Goal: Task Accomplishment & Management: Use online tool/utility

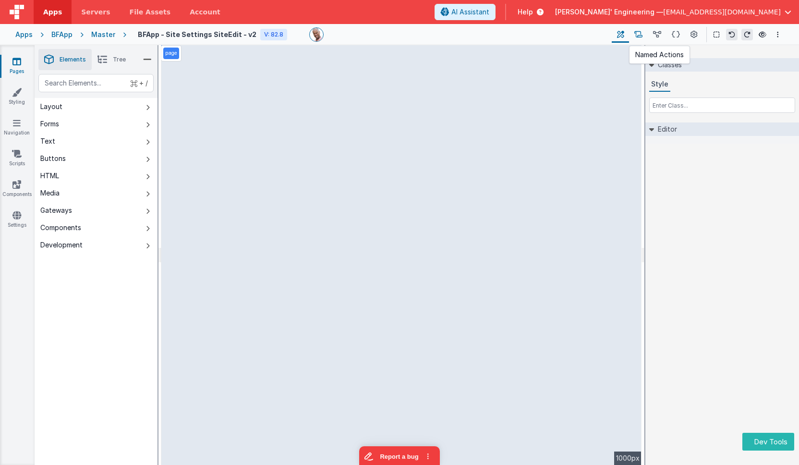
click at [642, 33] on icon at bounding box center [638, 35] width 8 height 10
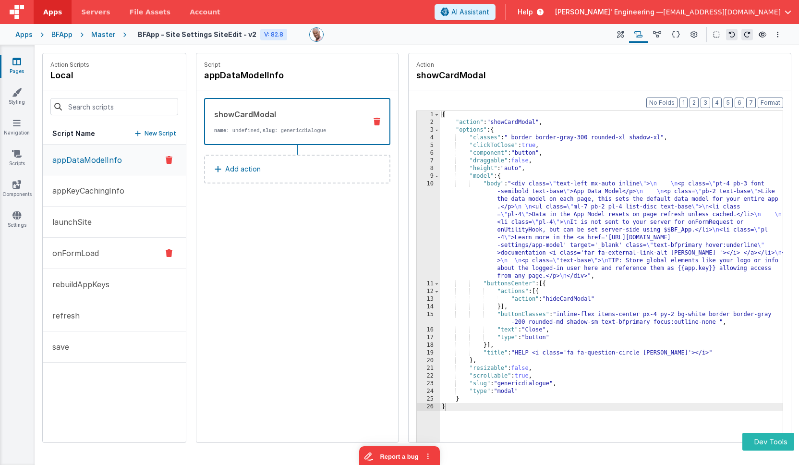
click at [93, 255] on p "onFormLoad" at bounding box center [73, 253] width 52 height 12
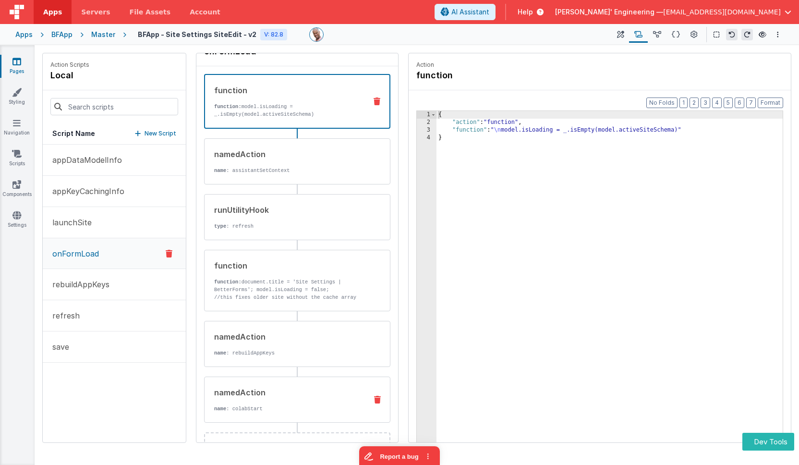
scroll to position [60, 0]
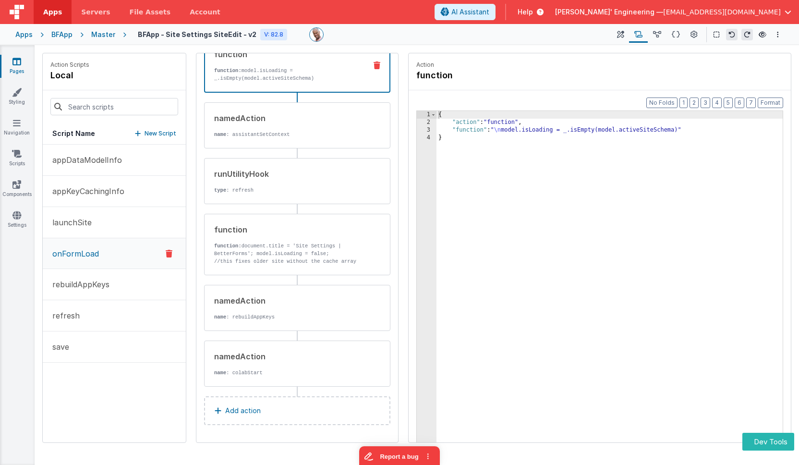
click at [164, 133] on p "New Script" at bounding box center [161, 134] width 32 height 10
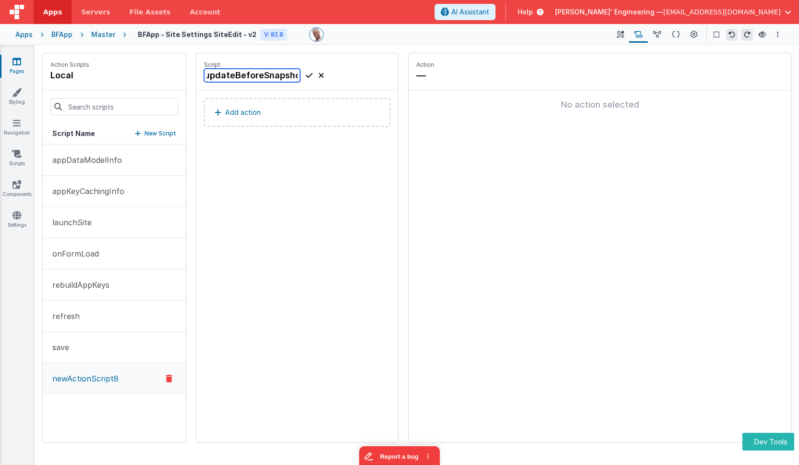
scroll to position [0, 5]
type input "updateBeforeSnapshot"
click at [310, 78] on icon at bounding box center [309, 76] width 7 height 12
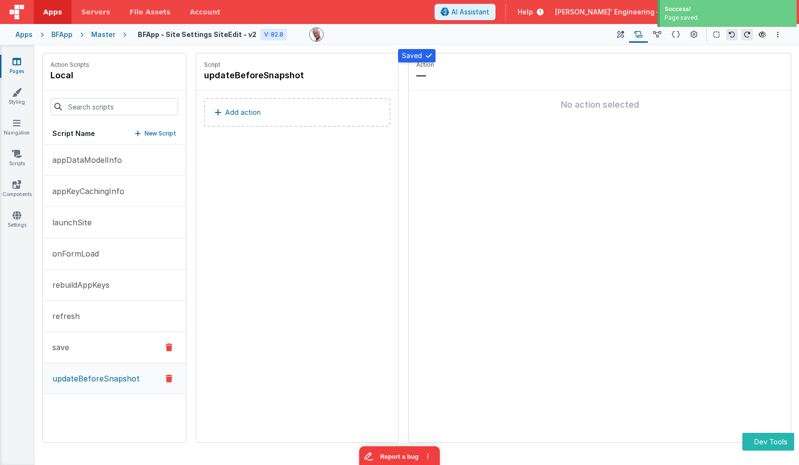
click at [97, 357] on button "save" at bounding box center [114, 347] width 143 height 31
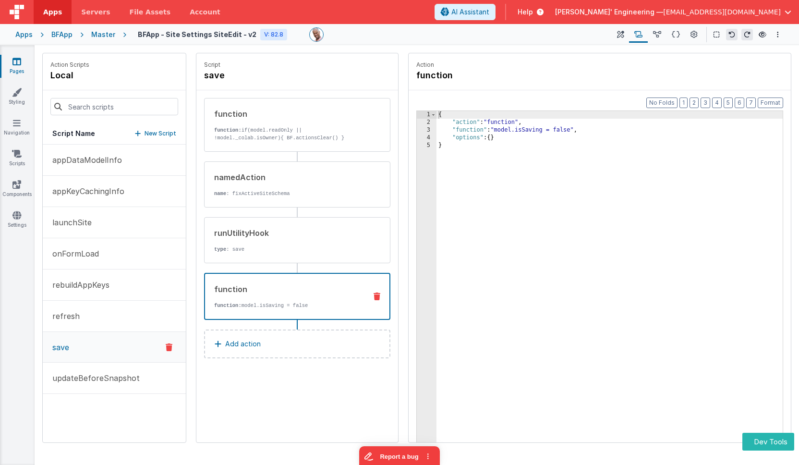
click at [310, 299] on div "function function: model.isSaving = false" at bounding box center [282, 296] width 154 height 26
click at [317, 251] on p "type : save" at bounding box center [286, 249] width 145 height 8
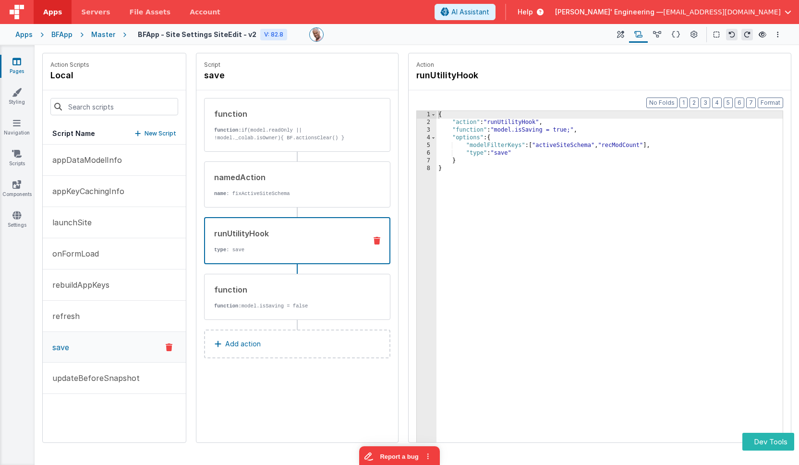
click at [581, 144] on div "{ "action" : "runUtilityHook" , "function" : "model.isSaving = true;" , "option…" at bounding box center [610, 299] width 346 height 376
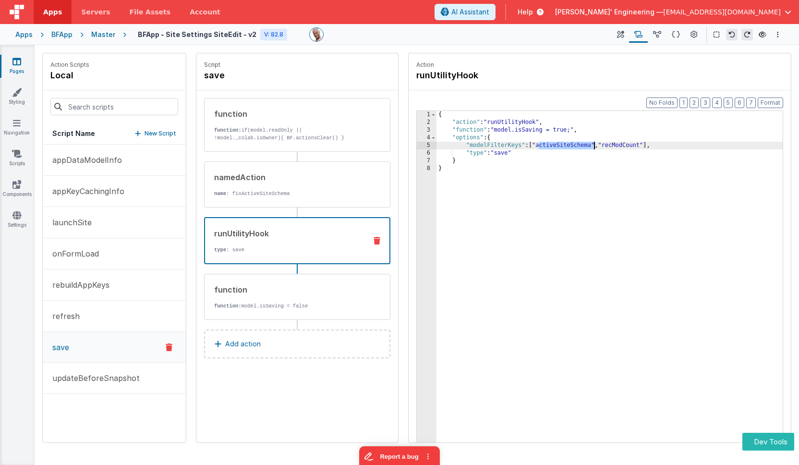
click at [581, 144] on div "{ "action" : "runUtilityHook" , "function" : "model.isSaving = true;" , "option…" at bounding box center [610, 299] width 346 height 376
click at [113, 380] on p "updateBeforeSnapshot" at bounding box center [93, 378] width 93 height 12
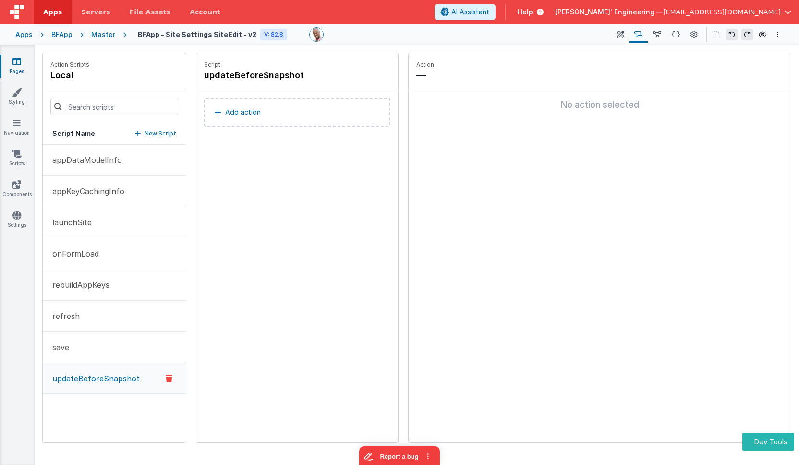
click at [357, 109] on button "Add action" at bounding box center [297, 112] width 186 height 29
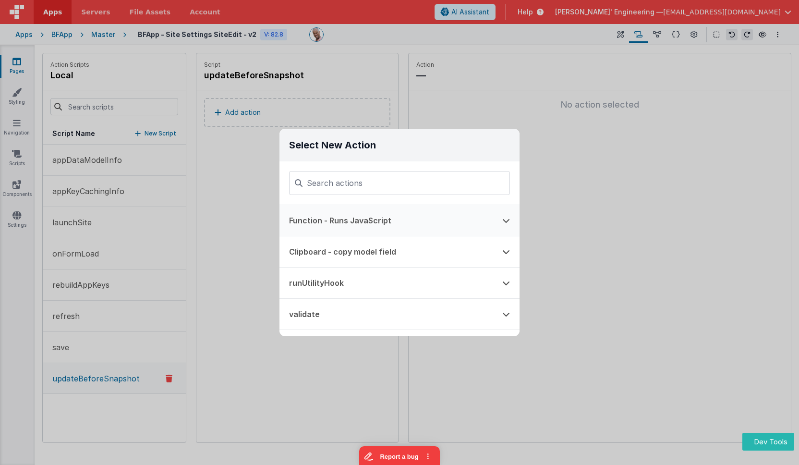
click at [341, 222] on button "Function - Runs JavaScript" at bounding box center [385, 220] width 213 height 31
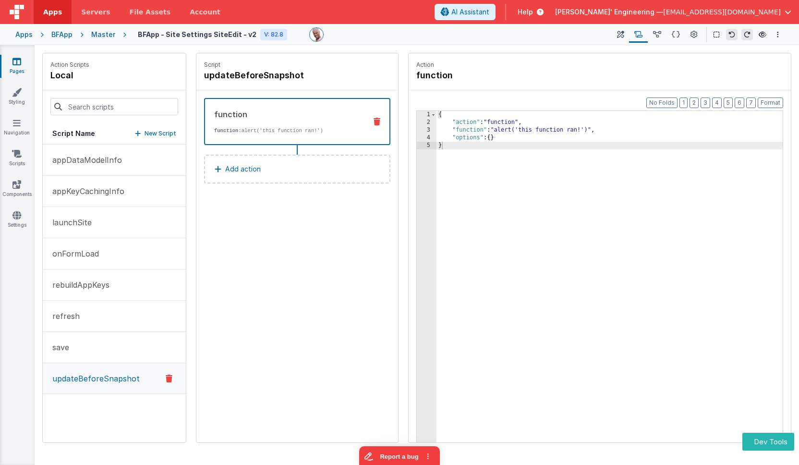
click at [436, 130] on div "1 2 3 4 5 { "action" : "function" , "function" : "alert('this function ran!')" …" at bounding box center [599, 291] width 367 height 362
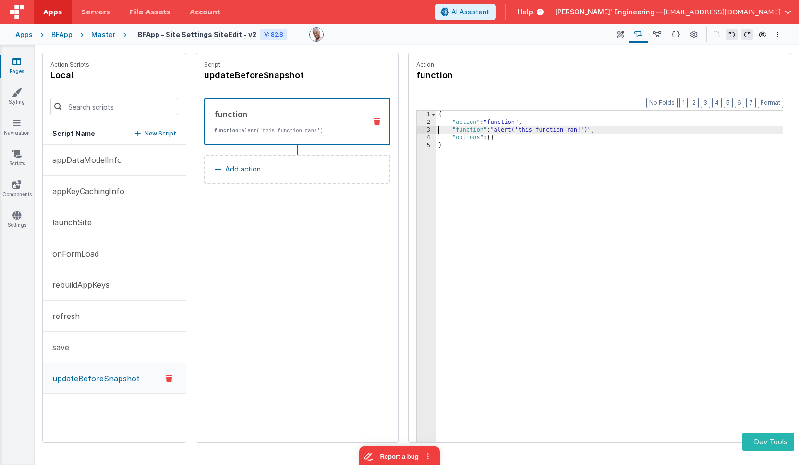
click at [426, 129] on div "3" at bounding box center [427, 130] width 20 height 8
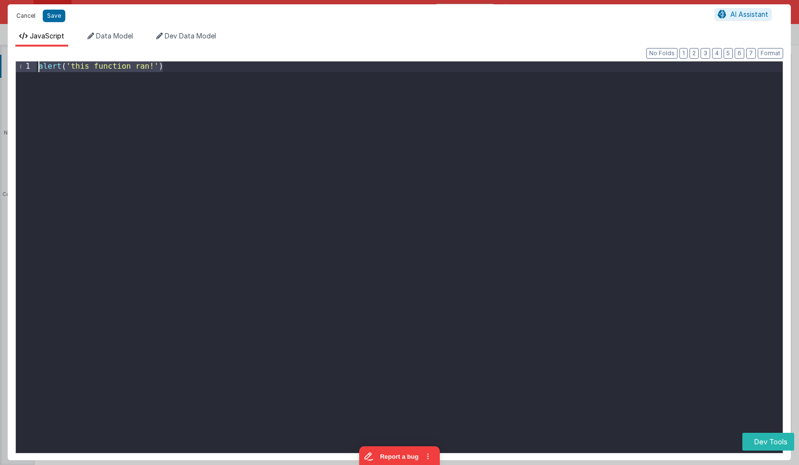
drag, startPoint x: 260, startPoint y: 93, endPoint x: 21, endPoint y: 17, distance: 250.9
click at [21, 17] on div "Cancel Save AI Assistant JavaScript Data Model Dev Data Model Format 7 6 5 4 3 …" at bounding box center [399, 232] width 783 height 456
paste textarea
click at [188, 69] on div "model . activeSiteSchemaBefore = _cloneDeep ( model . activeSiteSchema )" at bounding box center [409, 269] width 746 height 417
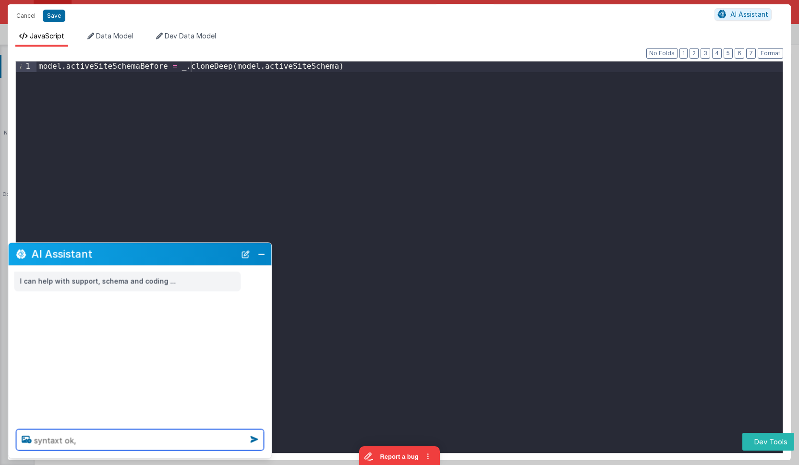
type textarea "syntaxt ok,"
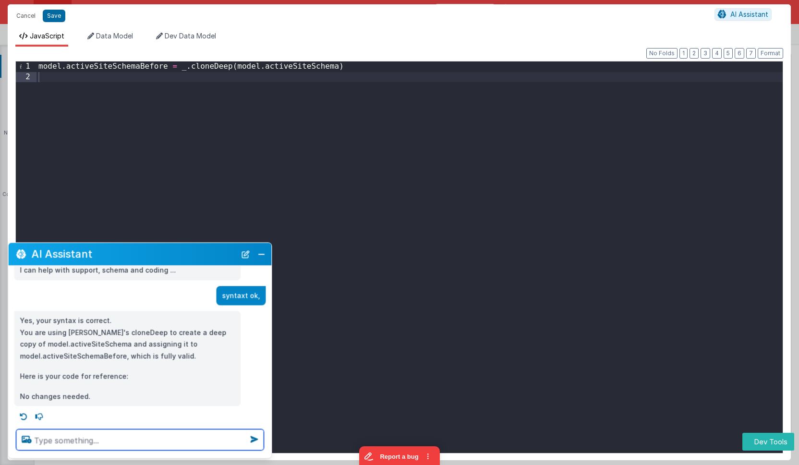
scroll to position [14, 0]
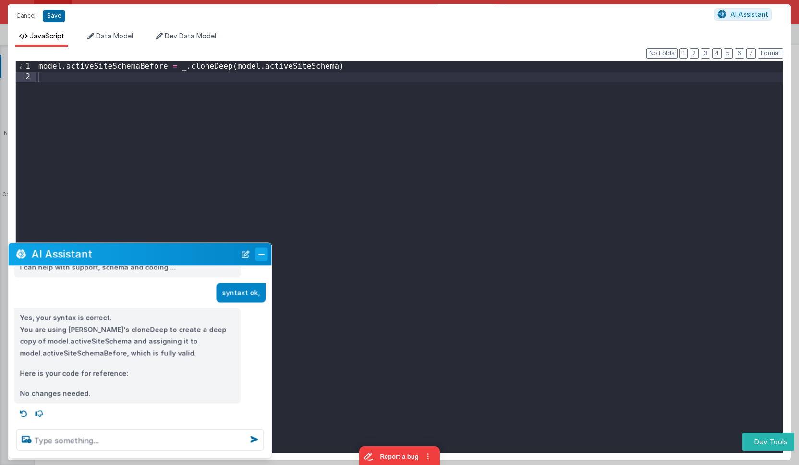
click at [261, 256] on button "Close" at bounding box center [261, 253] width 12 height 13
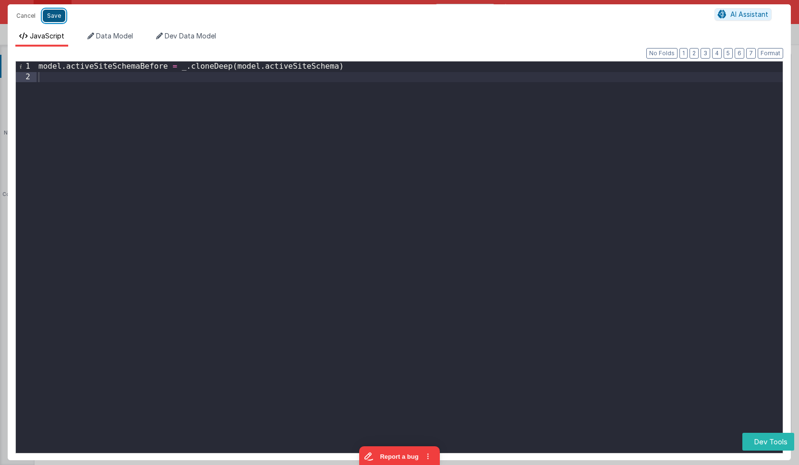
click at [57, 12] on button "Save" at bounding box center [54, 16] width 23 height 12
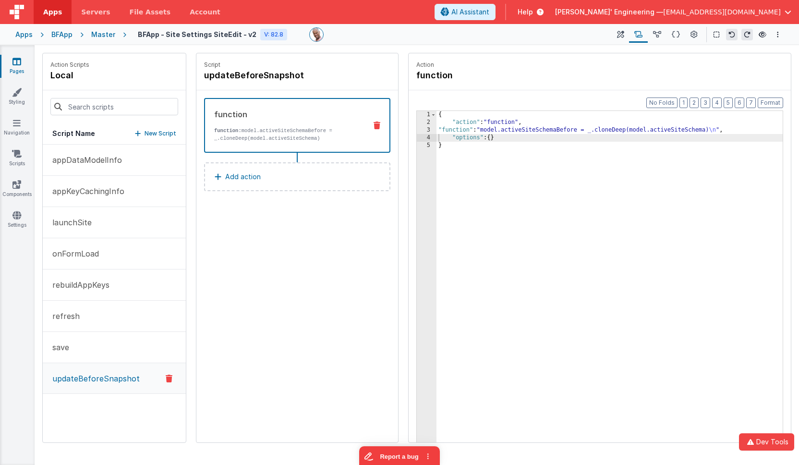
click at [490, 256] on div "{ "action" : "function" , "function" : "model.activeSiteSchemaBefore = _.cloneD…" at bounding box center [610, 299] width 346 height 376
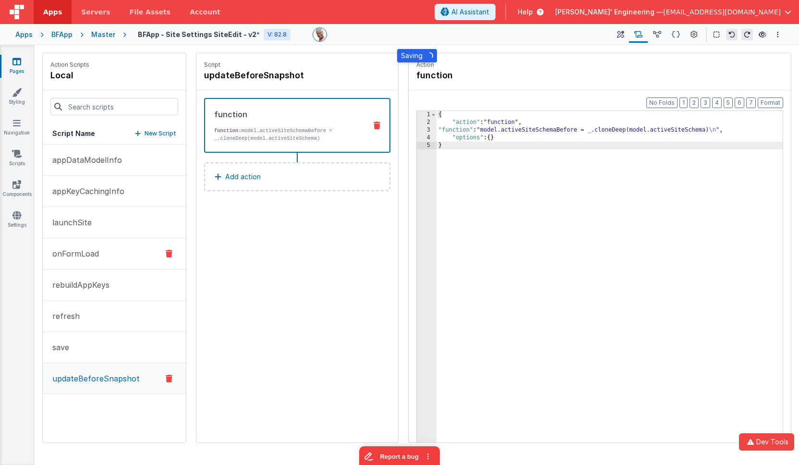
click at [118, 254] on button "onFormLoad" at bounding box center [114, 253] width 143 height 31
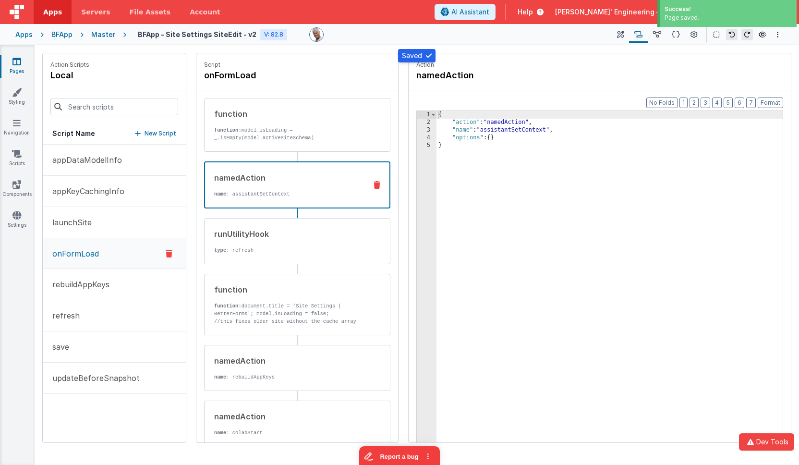
click at [321, 198] on div "namedAction name : assistantSetContext" at bounding box center [297, 184] width 186 height 47
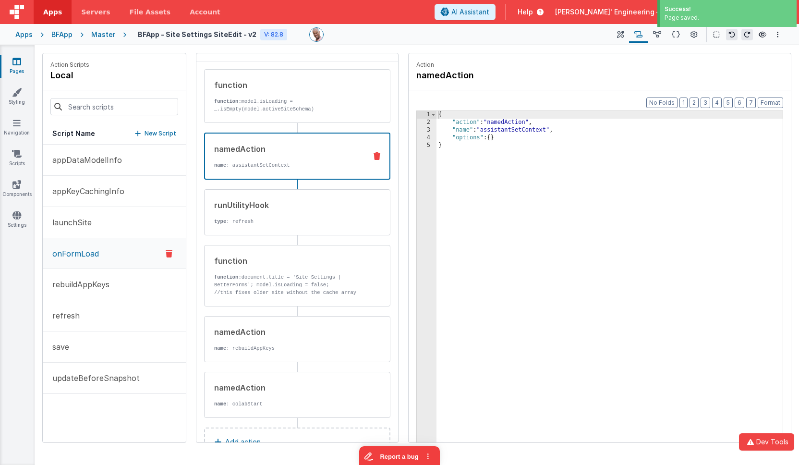
scroll to position [60, 0]
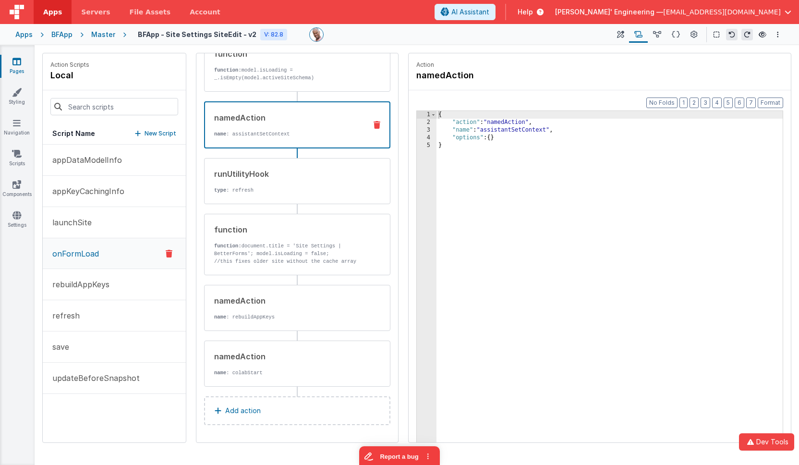
click at [278, 409] on button "Add action" at bounding box center [297, 410] width 186 height 29
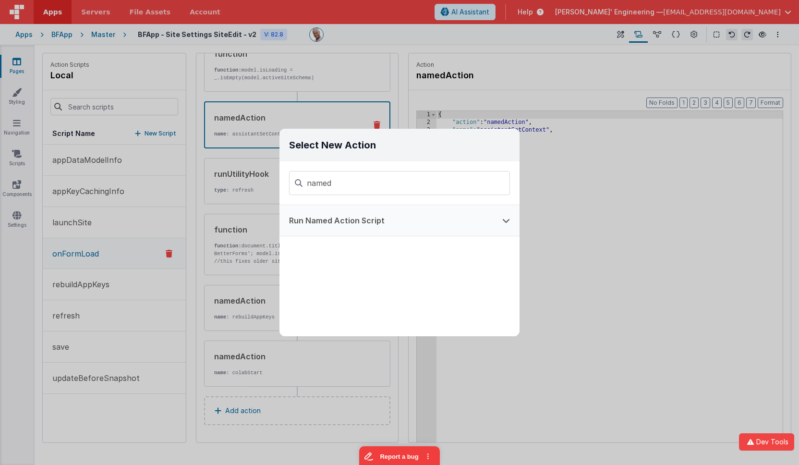
type input "named"
click at [388, 221] on button "Run Named Action Script" at bounding box center [385, 220] width 213 height 31
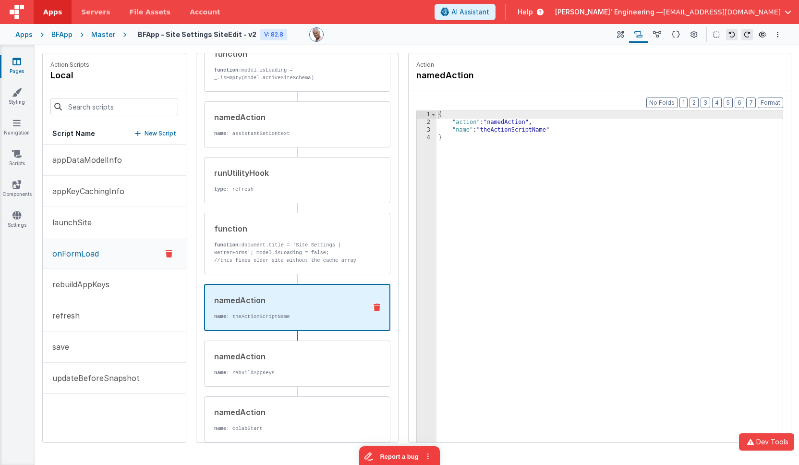
scroll to position [0, 0]
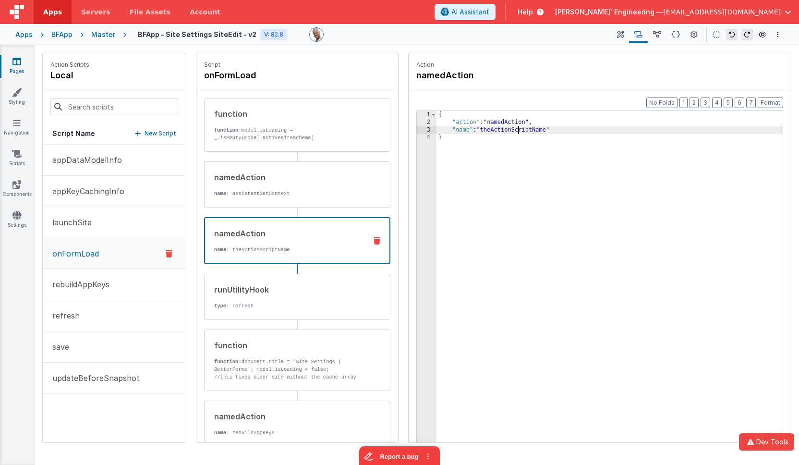
click at [518, 130] on div "{ "action" : "namedAction" , "name" : "theActionScriptName" }" at bounding box center [610, 299] width 346 height 376
click at [605, 175] on div "{ "action" : "namedAction" , "name" : "updateBeforeSnapshot" }" at bounding box center [610, 299] width 346 height 376
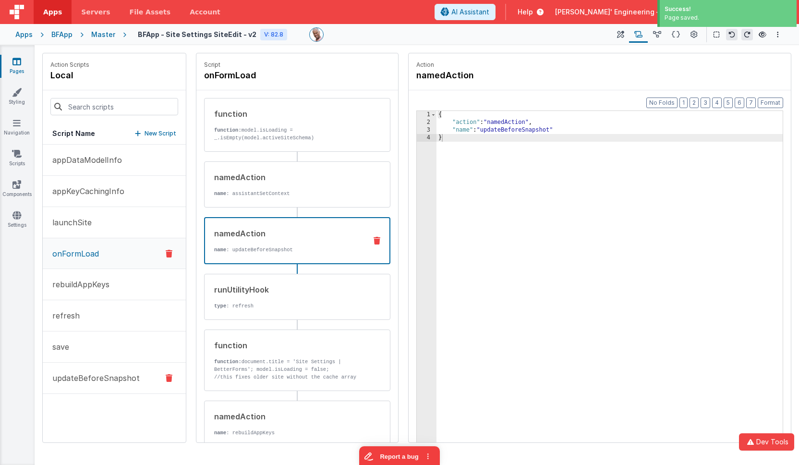
drag, startPoint x: 137, startPoint y: 379, endPoint x: 146, endPoint y: 376, distance: 9.0
click at [137, 379] on button "updateBeforeSnapshot" at bounding box center [114, 378] width 143 height 31
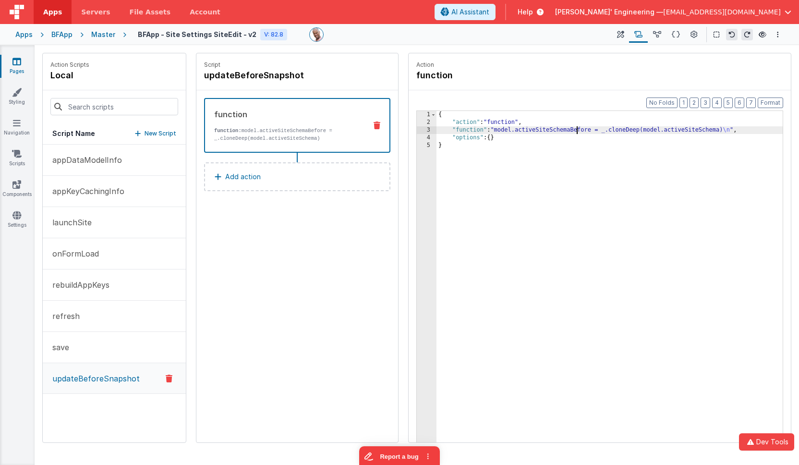
click at [578, 131] on div "{ "action" : "function" , "function" : "model.activeSiteSchemaBefore = _.cloneD…" at bounding box center [610, 299] width 346 height 376
click at [659, 34] on icon at bounding box center [657, 35] width 8 height 10
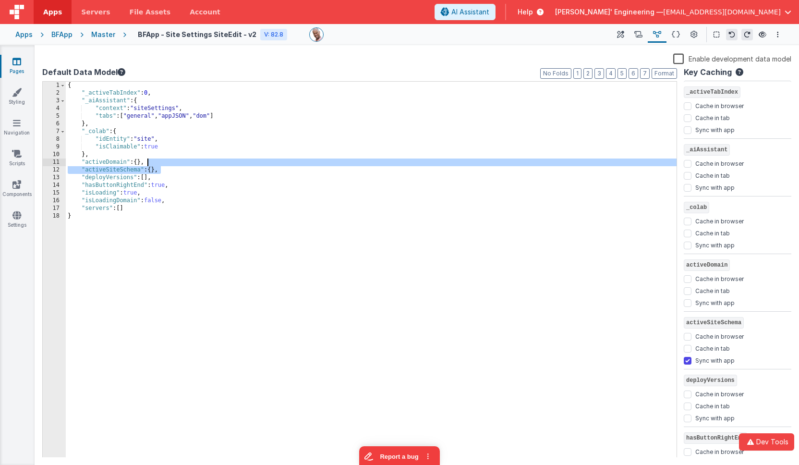
click at [177, 163] on div "{ "_activeTabIndex" : 0 , "_aiAssistant" : { "context" : "siteSettings" , "tabs…" at bounding box center [371, 277] width 611 height 391
click at [114, 180] on div "{ "_activeTabIndex" : 0 , "_aiAssistant" : { "context" : "siteSettings" , "tabs…" at bounding box center [371, 277] width 611 height 391
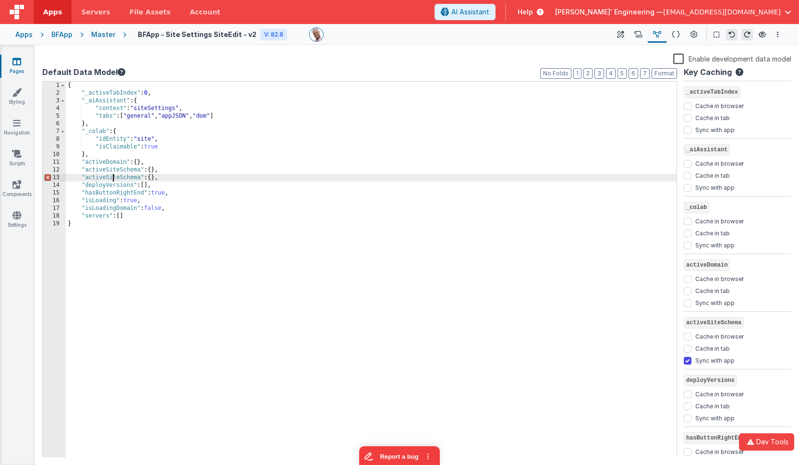
click at [114, 180] on div "{ "_activeTabIndex" : 0 , "_aiAssistant" : { "context" : "siteSettings" , "tabs…" at bounding box center [371, 277] width 611 height 391
click at [621, 34] on icon at bounding box center [620, 35] width 7 height 10
